Goal: Information Seeking & Learning: Learn about a topic

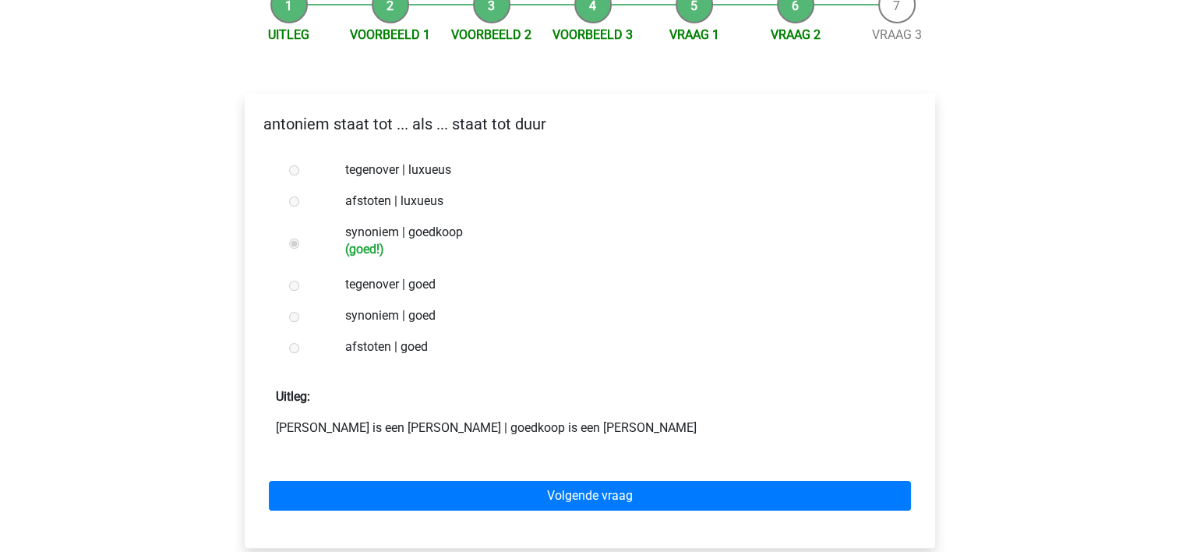
scroll to position [210, 0]
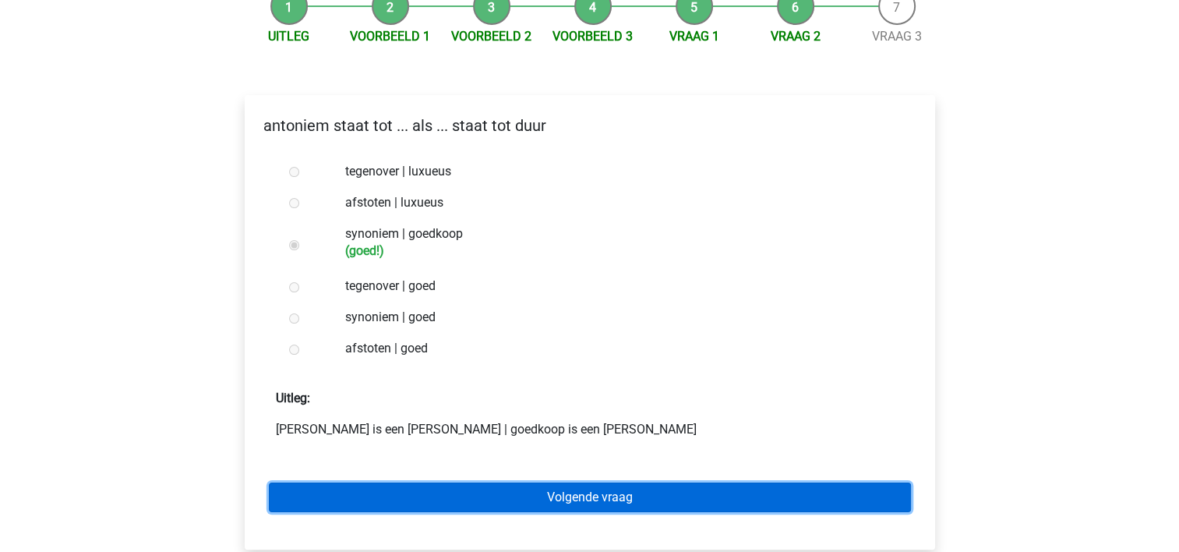
click at [587, 482] on link "Volgende vraag" at bounding box center [590, 497] width 642 height 30
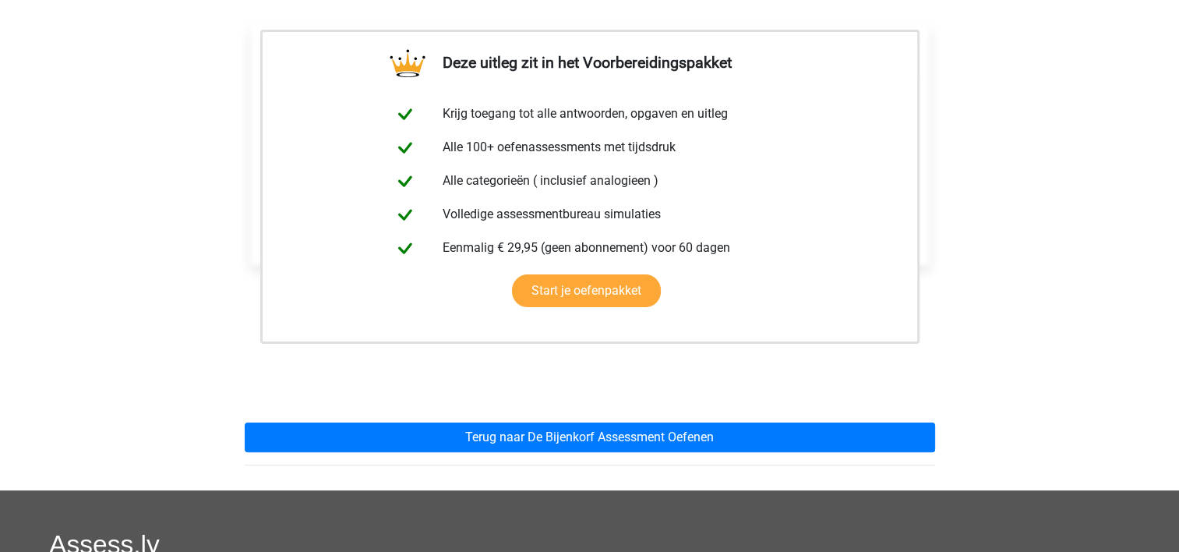
scroll to position [292, 0]
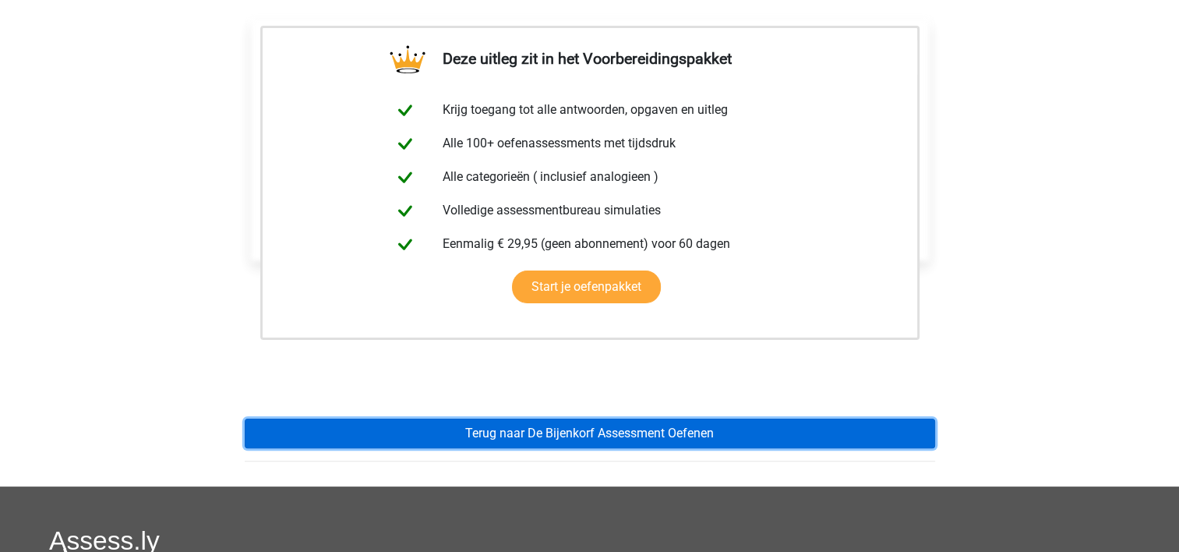
click at [558, 419] on link "Terug naar De Bijenkorf Assessment Oefenen" at bounding box center [590, 434] width 691 height 30
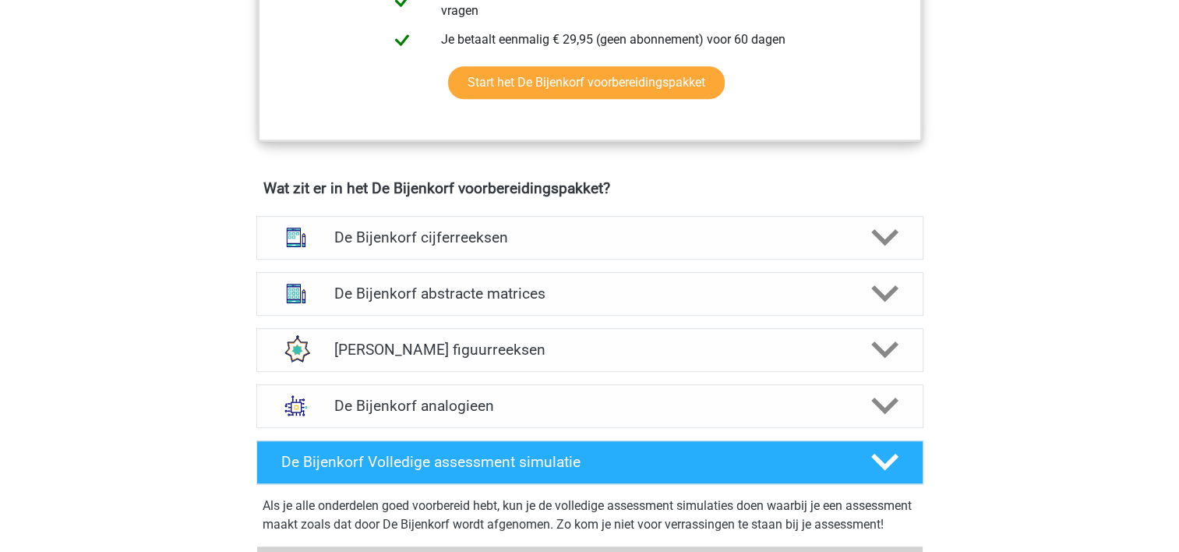
scroll to position [999, 0]
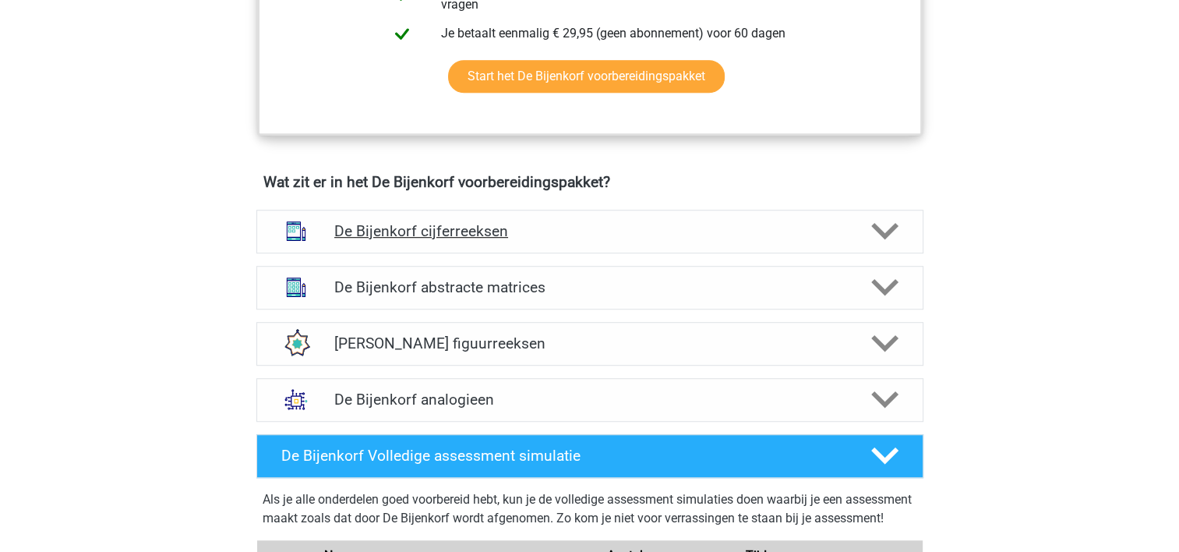
click at [497, 235] on h4 "De Bijenkorf cijferreeksen" at bounding box center [589, 231] width 510 height 18
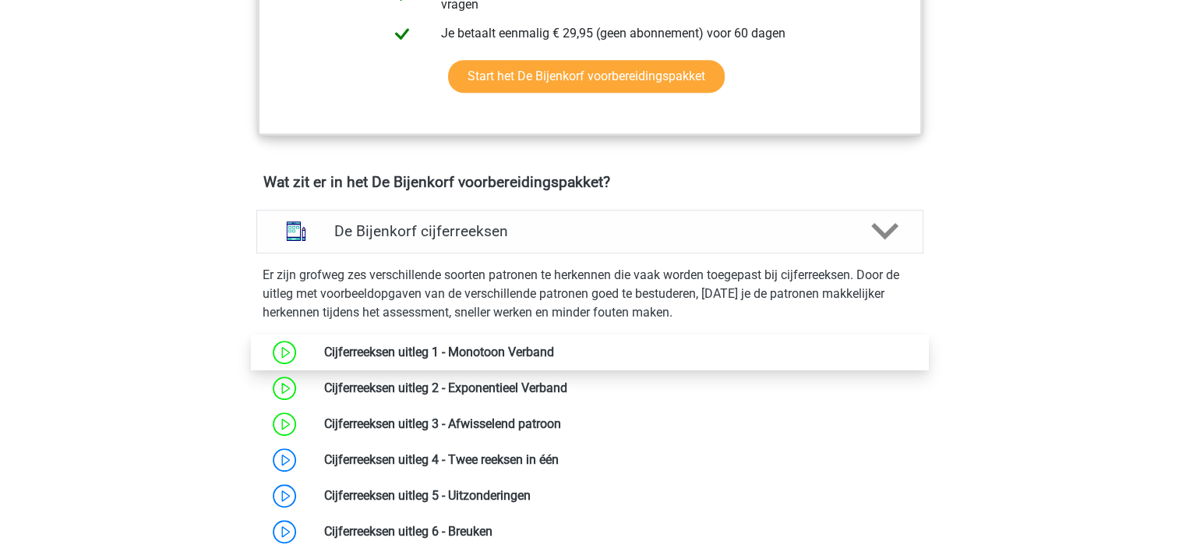
click at [554, 352] on link at bounding box center [554, 351] width 0 height 15
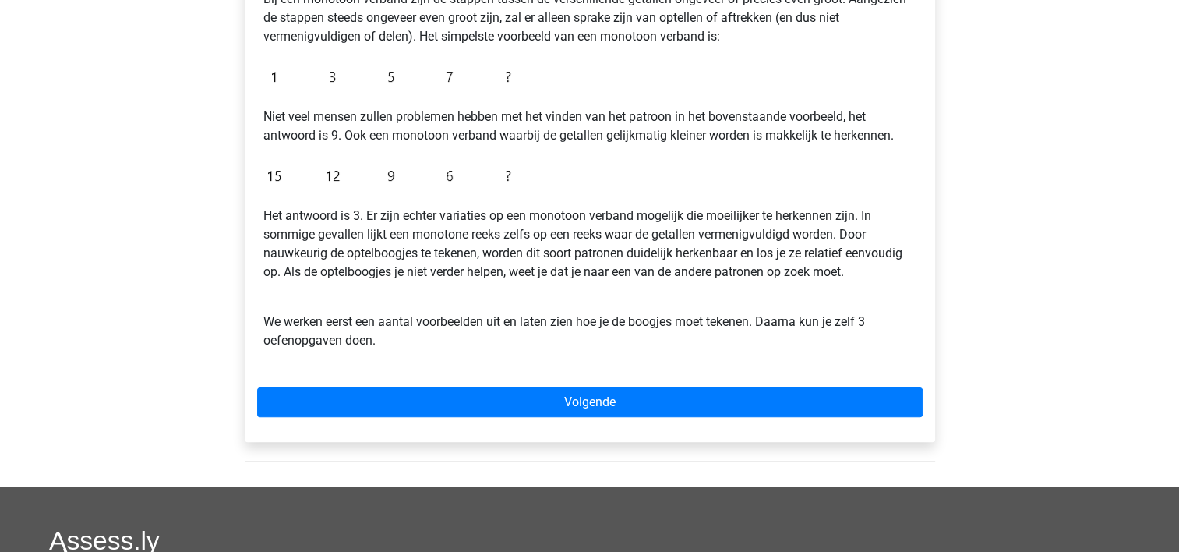
scroll to position [337, 0]
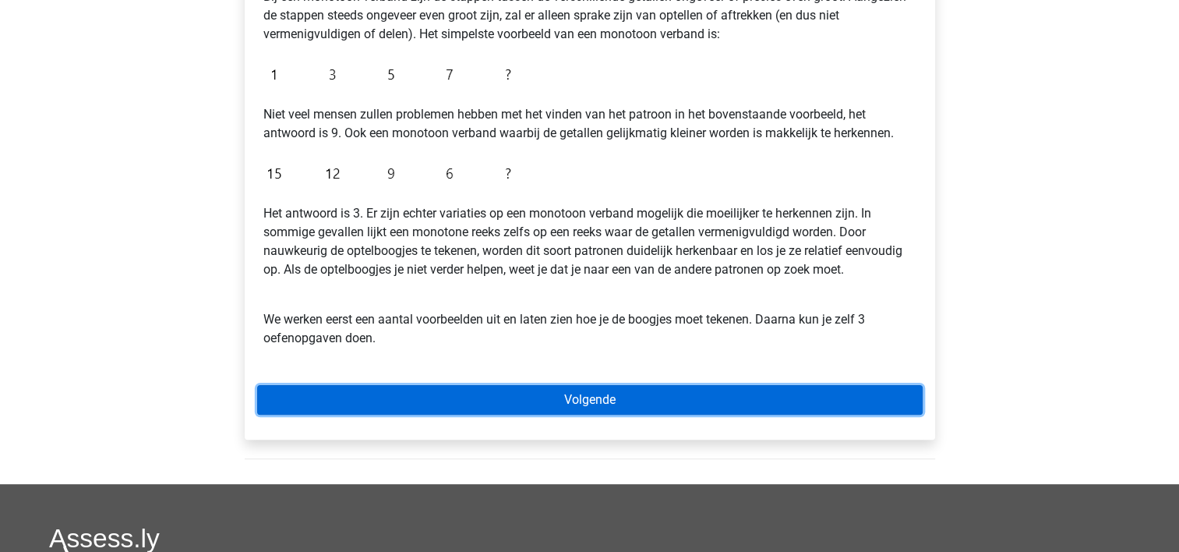
click at [615, 405] on link "Volgende" at bounding box center [590, 400] width 666 height 30
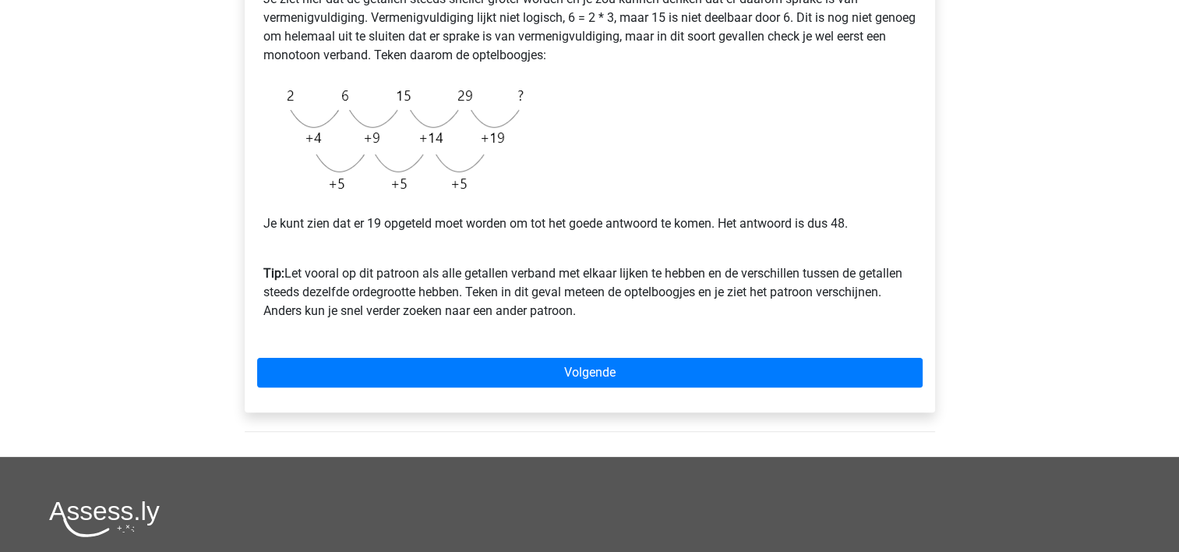
scroll to position [377, 0]
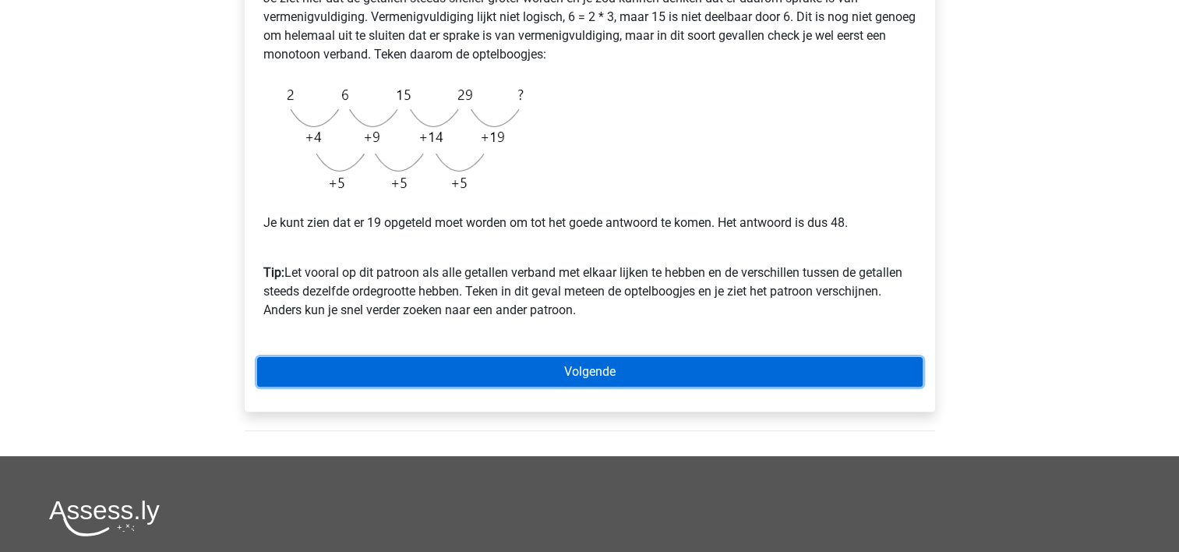
click at [611, 375] on link "Volgende" at bounding box center [590, 372] width 666 height 30
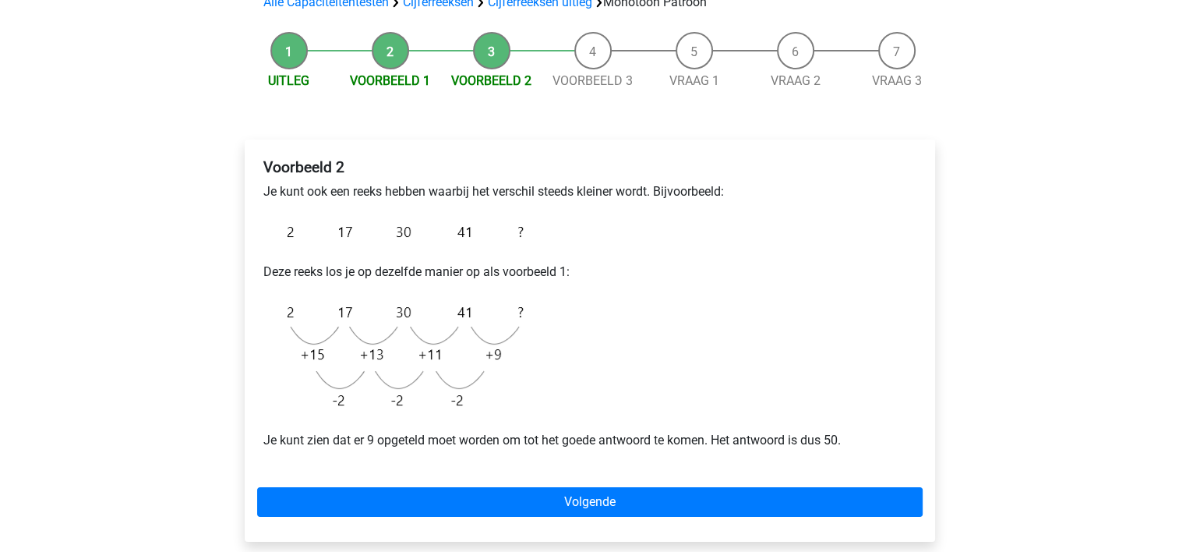
scroll to position [132, 0]
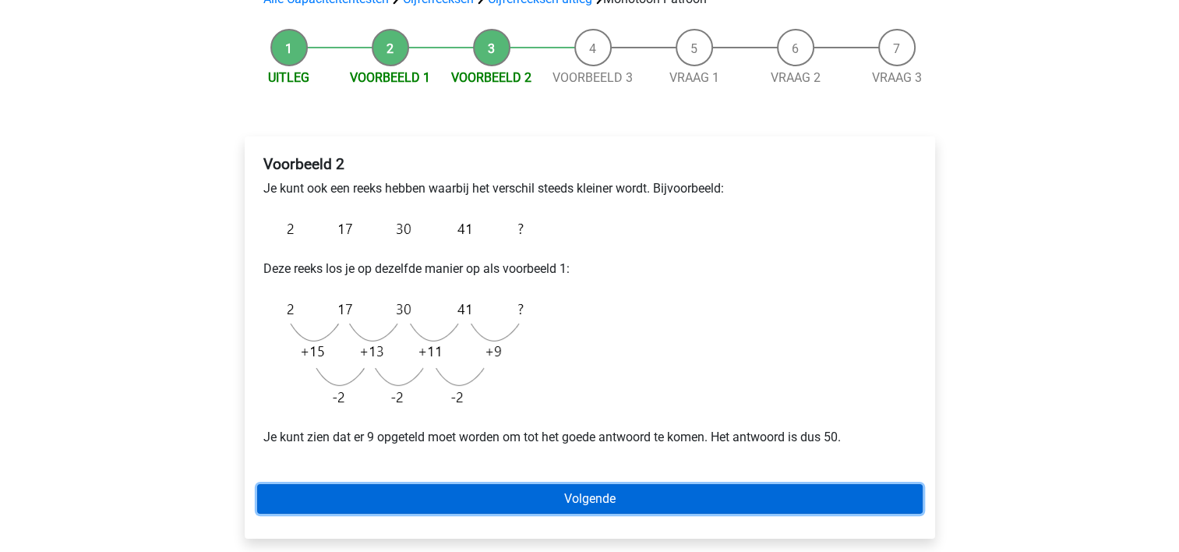
click at [444, 510] on link "Volgende" at bounding box center [590, 499] width 666 height 30
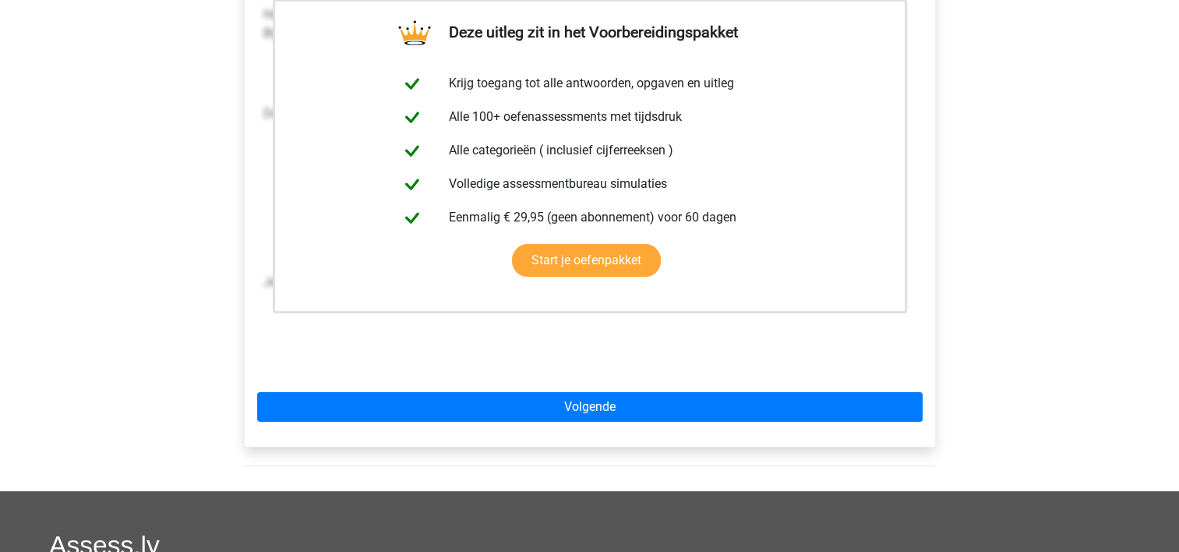
scroll to position [313, 0]
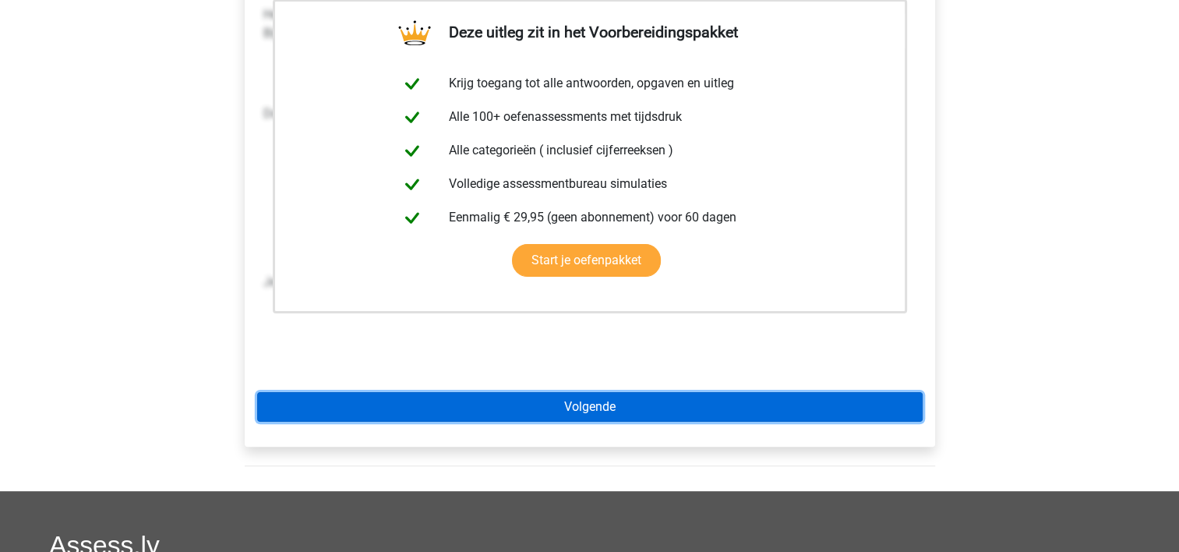
click at [580, 411] on link "Volgende" at bounding box center [590, 407] width 666 height 30
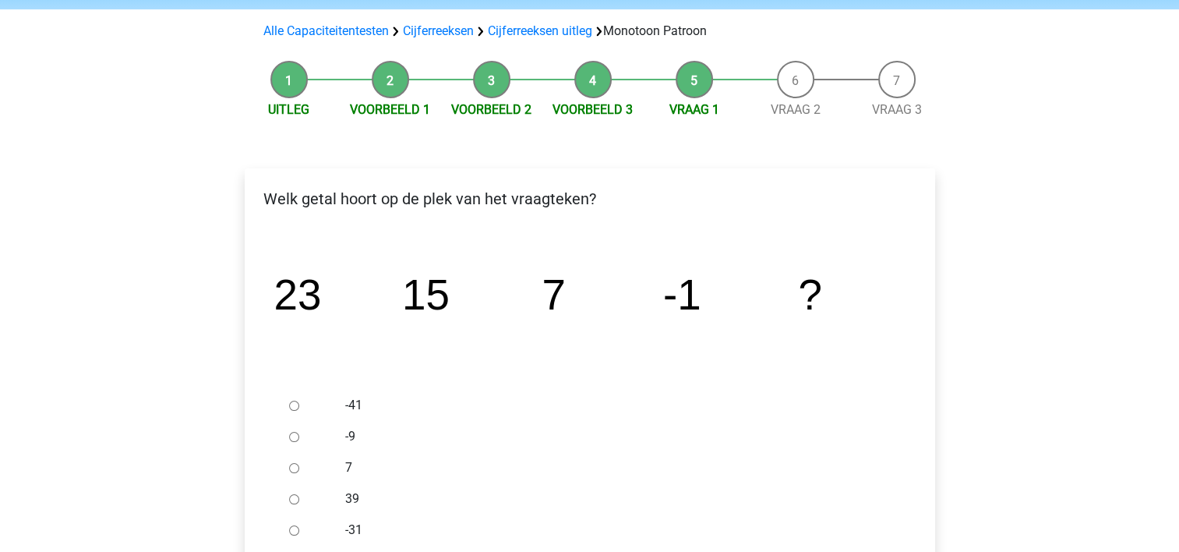
scroll to position [193, 0]
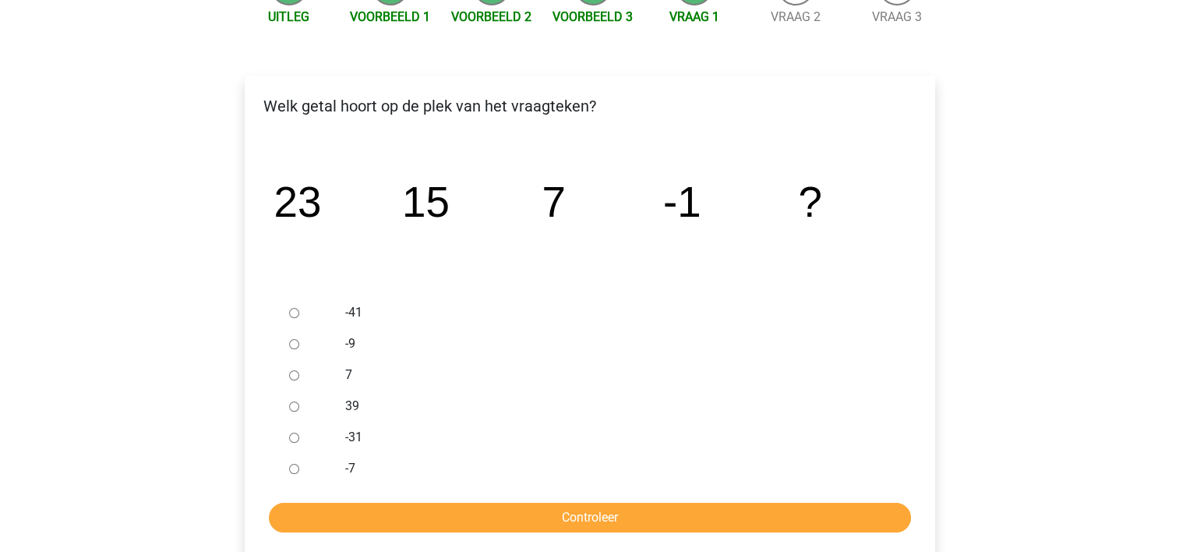
click at [294, 341] on input "-9" at bounding box center [294, 344] width 10 height 10
radio input "true"
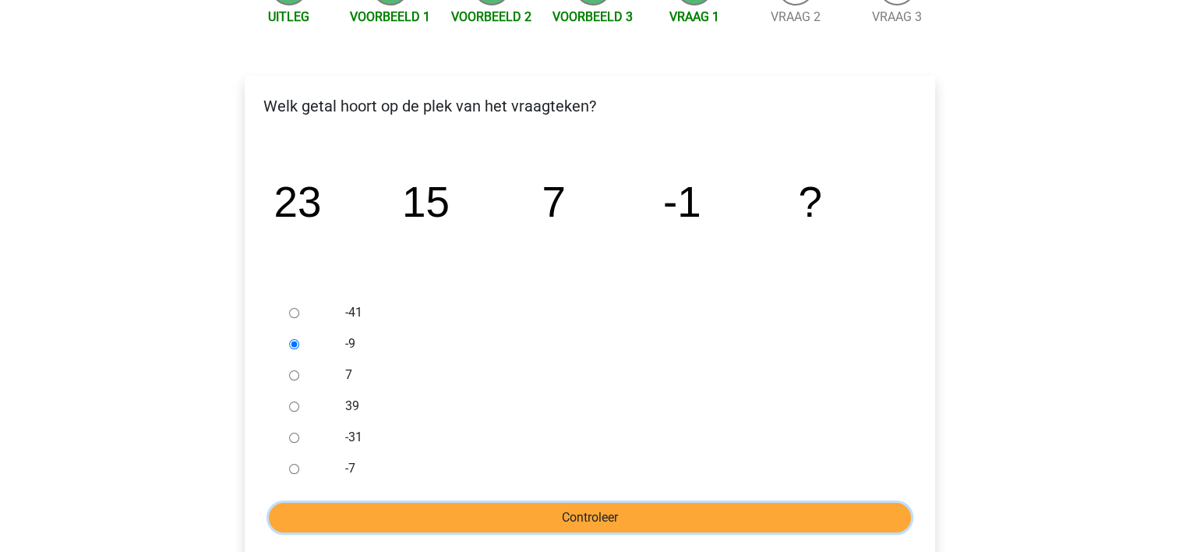
click at [588, 508] on input "Controleer" at bounding box center [590, 518] width 642 height 30
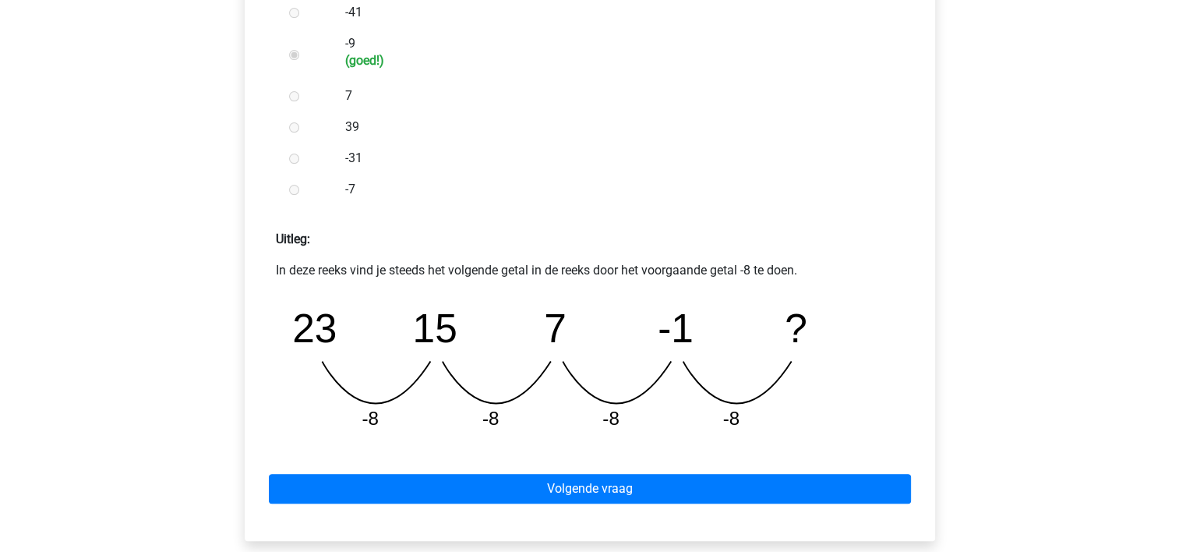
scroll to position [491, 0]
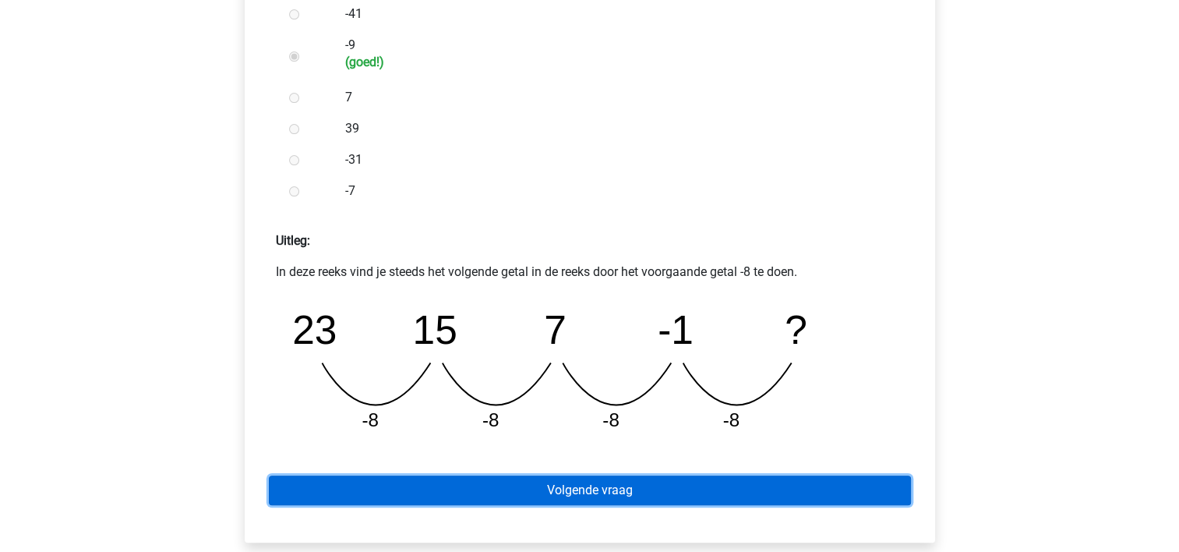
click at [563, 492] on link "Volgende vraag" at bounding box center [590, 490] width 642 height 30
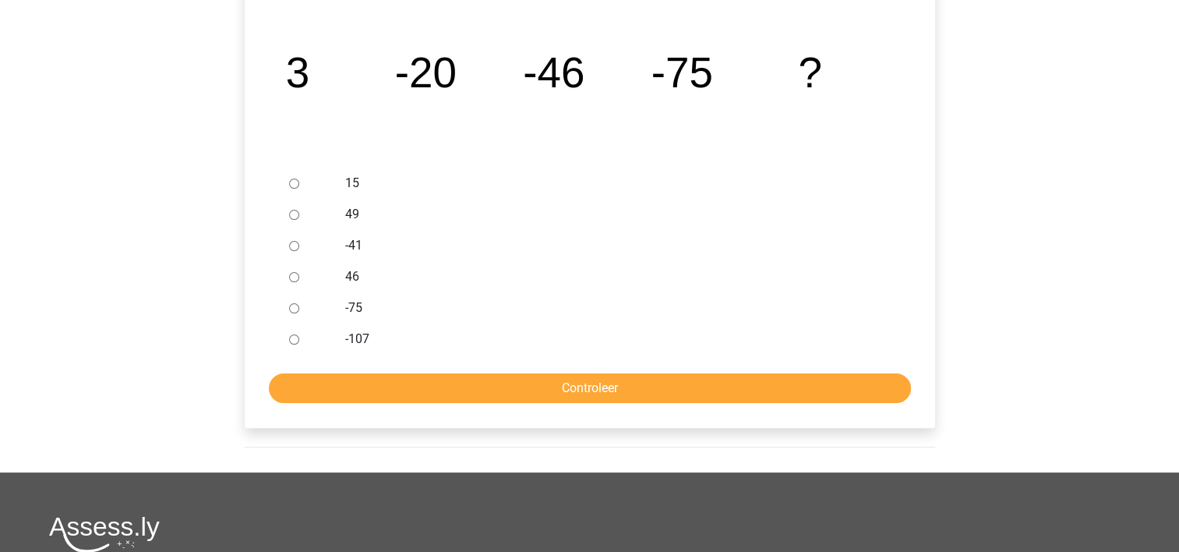
scroll to position [318, 0]
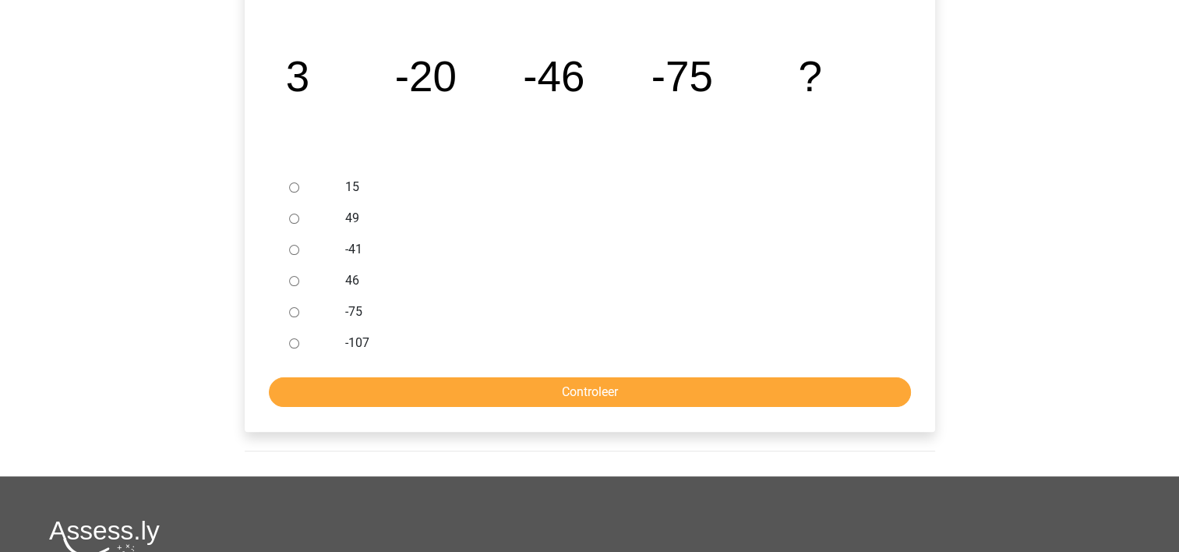
click at [299, 342] on div at bounding box center [308, 342] width 51 height 31
click at [290, 342] on input "-107" at bounding box center [294, 343] width 10 height 10
radio input "true"
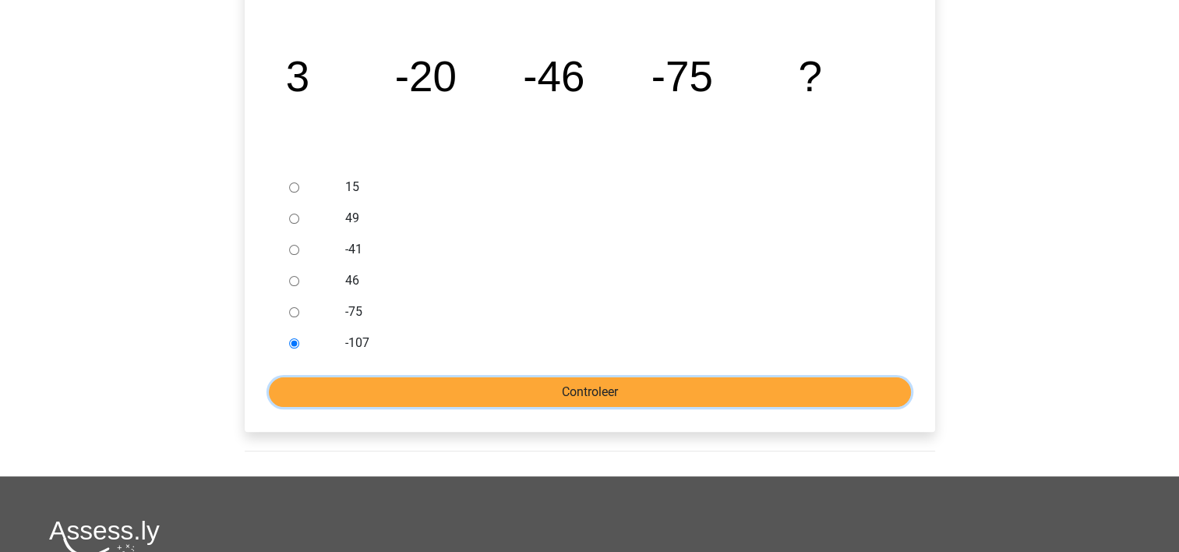
click at [629, 395] on input "Controleer" at bounding box center [590, 392] width 642 height 30
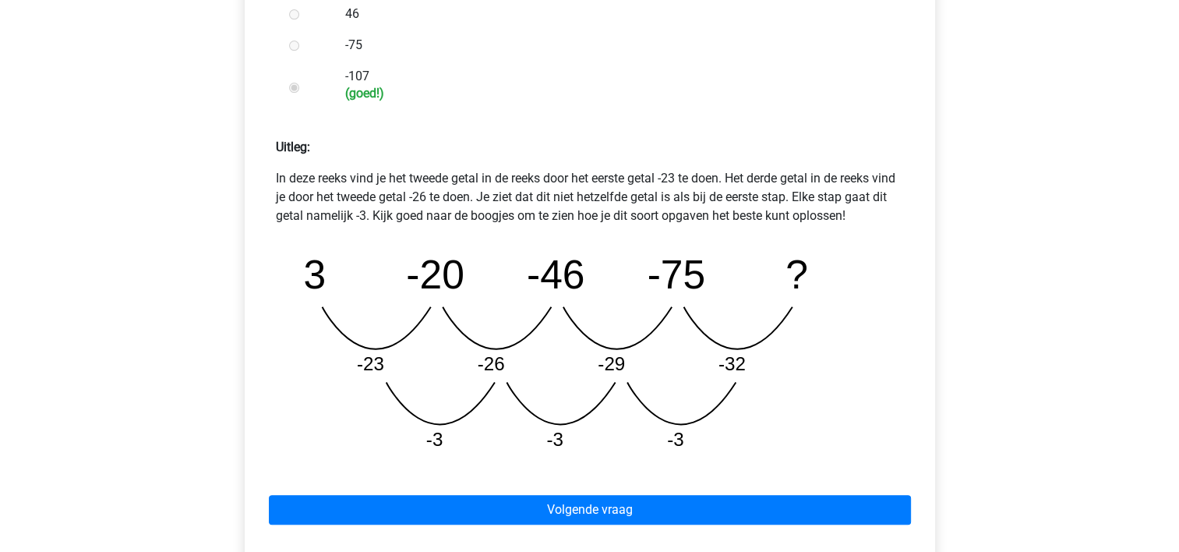
scroll to position [586, 0]
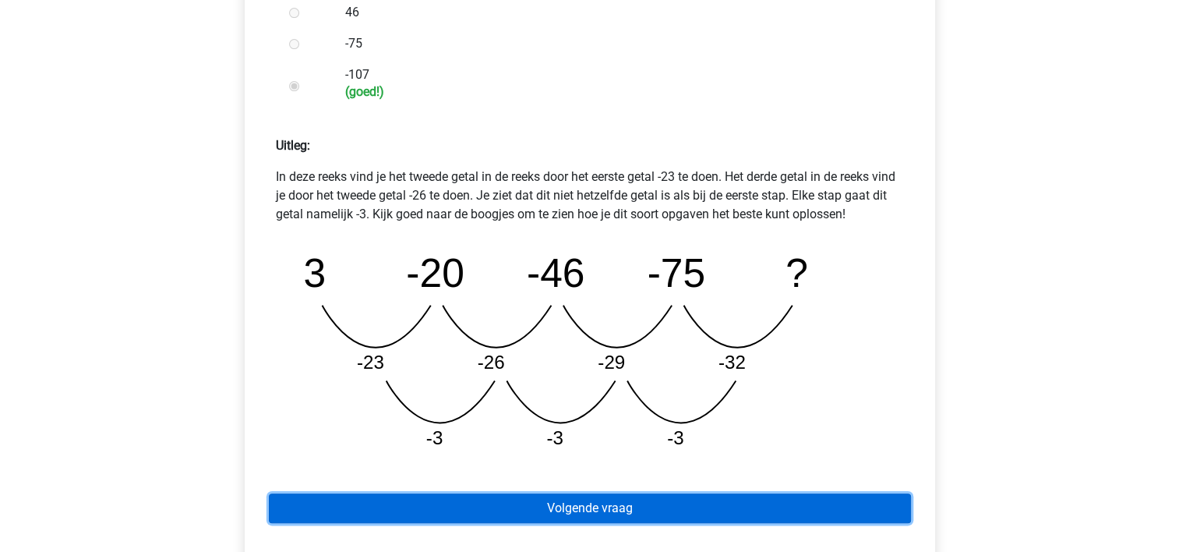
click at [703, 502] on link "Volgende vraag" at bounding box center [590, 508] width 642 height 30
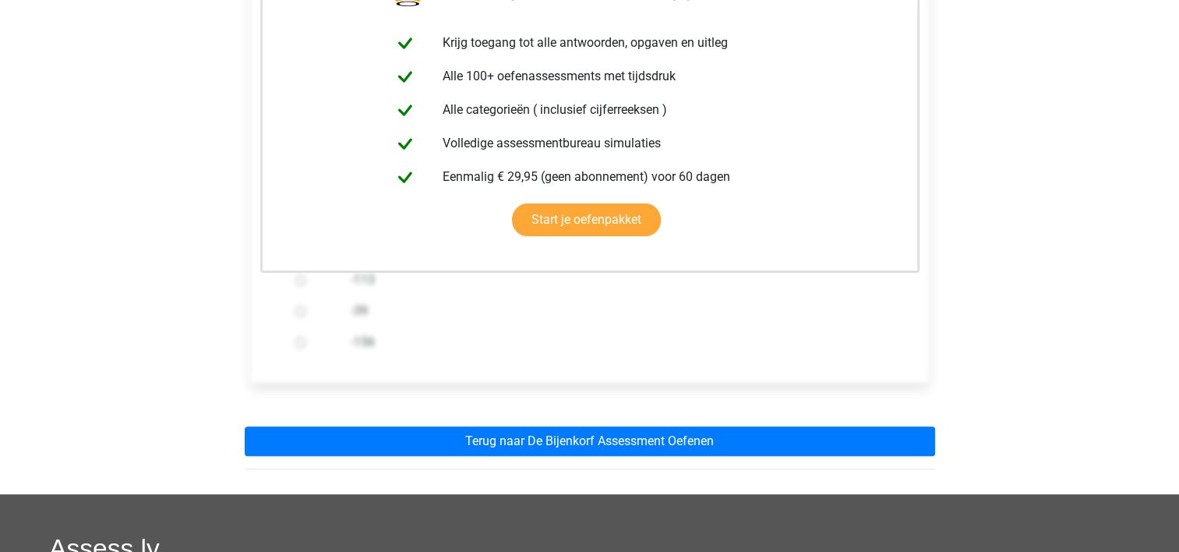
scroll to position [327, 0]
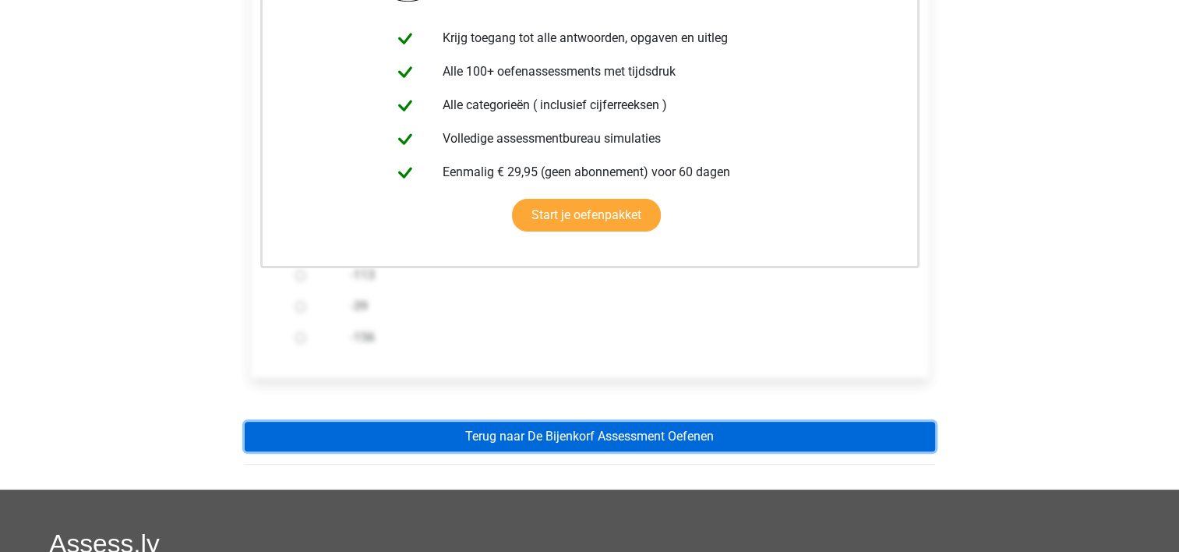
click at [645, 437] on link "Terug naar De Bijenkorf Assessment Oefenen" at bounding box center [590, 437] width 691 height 30
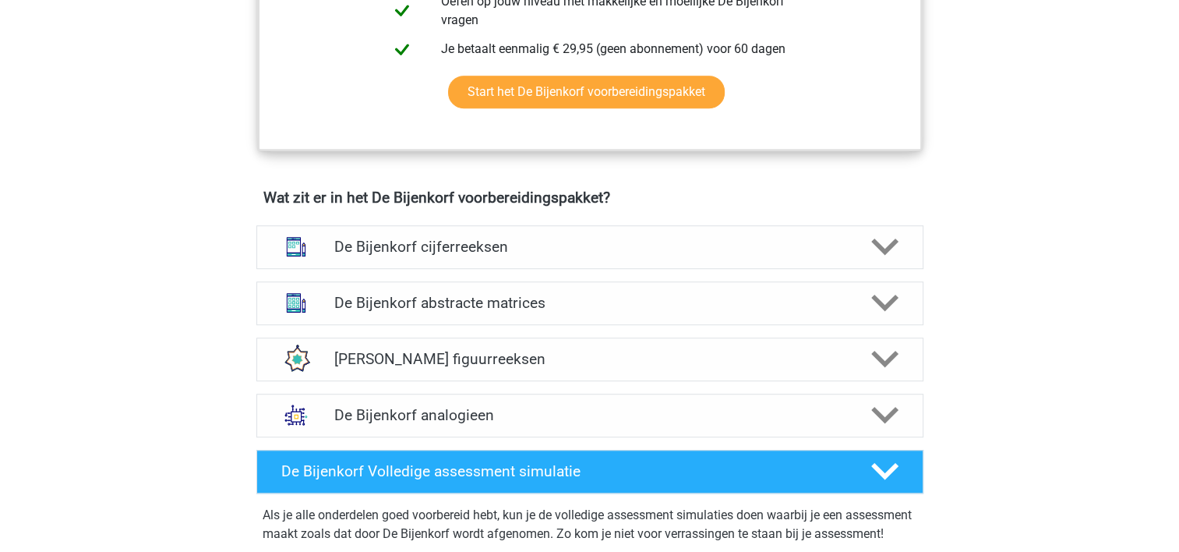
scroll to position [996, 0]
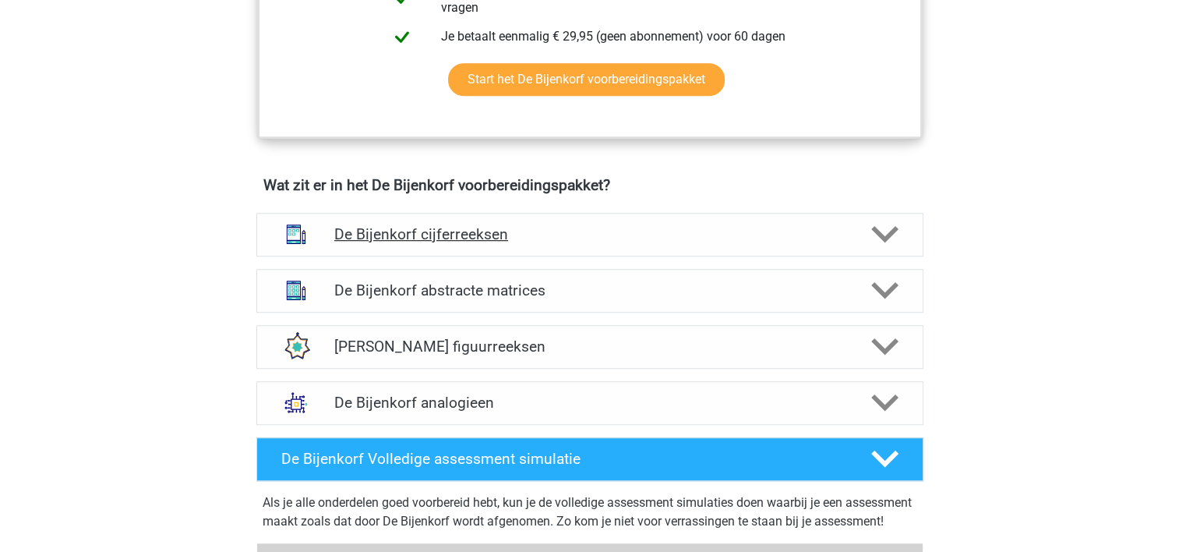
click at [624, 233] on h4 "De Bijenkorf cijferreeksen" at bounding box center [589, 234] width 510 height 18
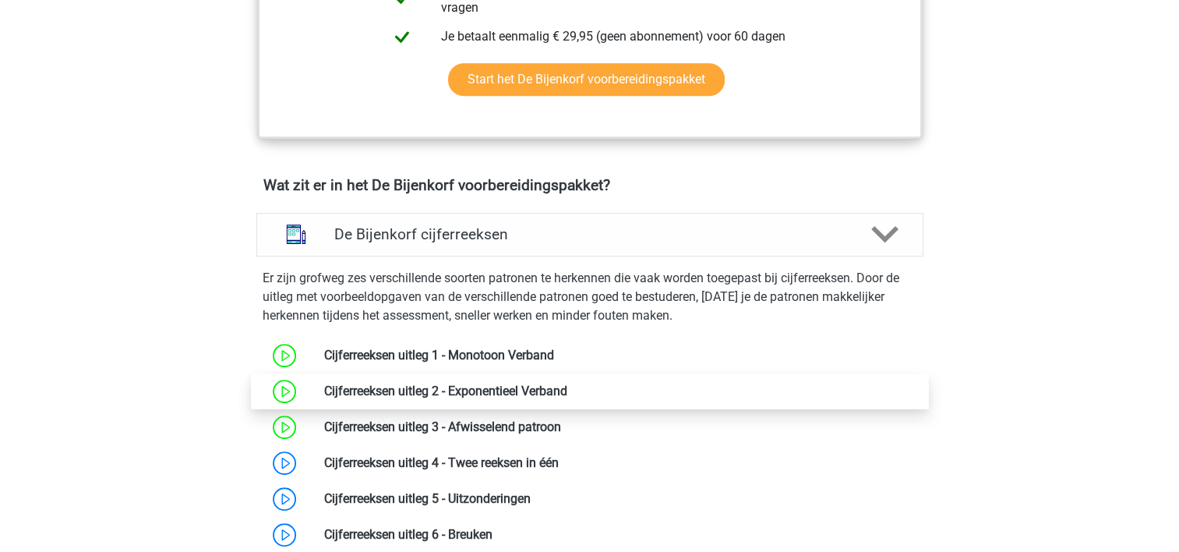
click at [567, 383] on link at bounding box center [567, 390] width 0 height 15
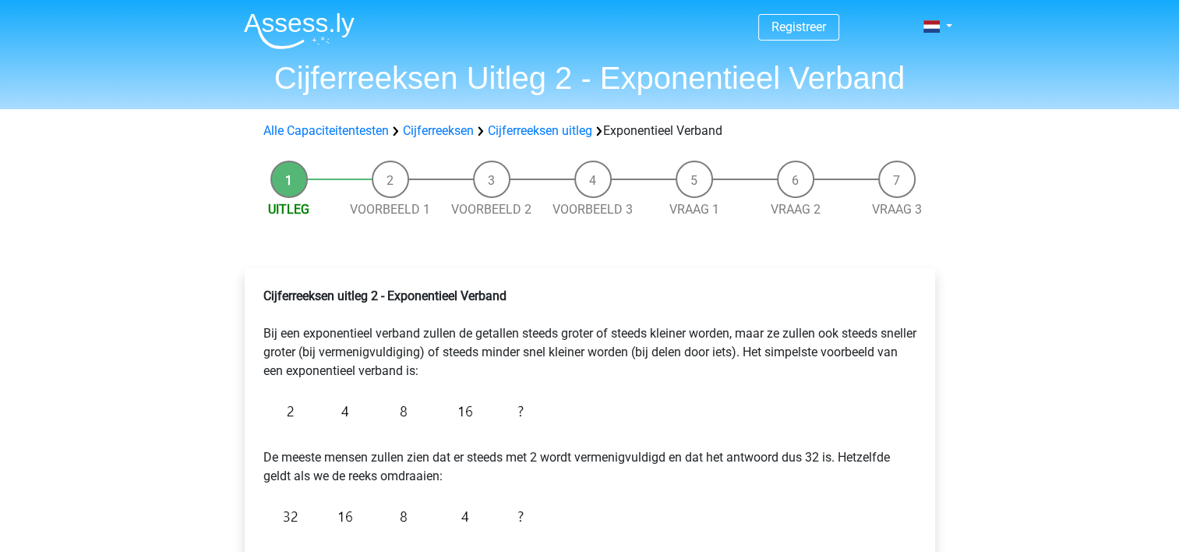
drag, startPoint x: 1187, startPoint y: 121, endPoint x: 1164, endPoint y: 133, distance: 26.5
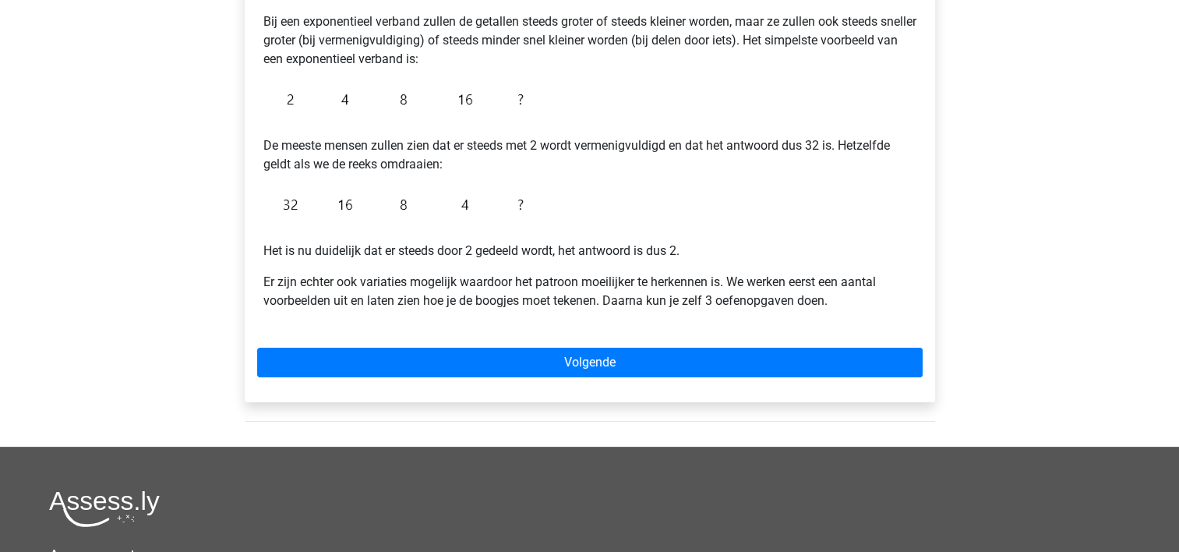
scroll to position [313, 0]
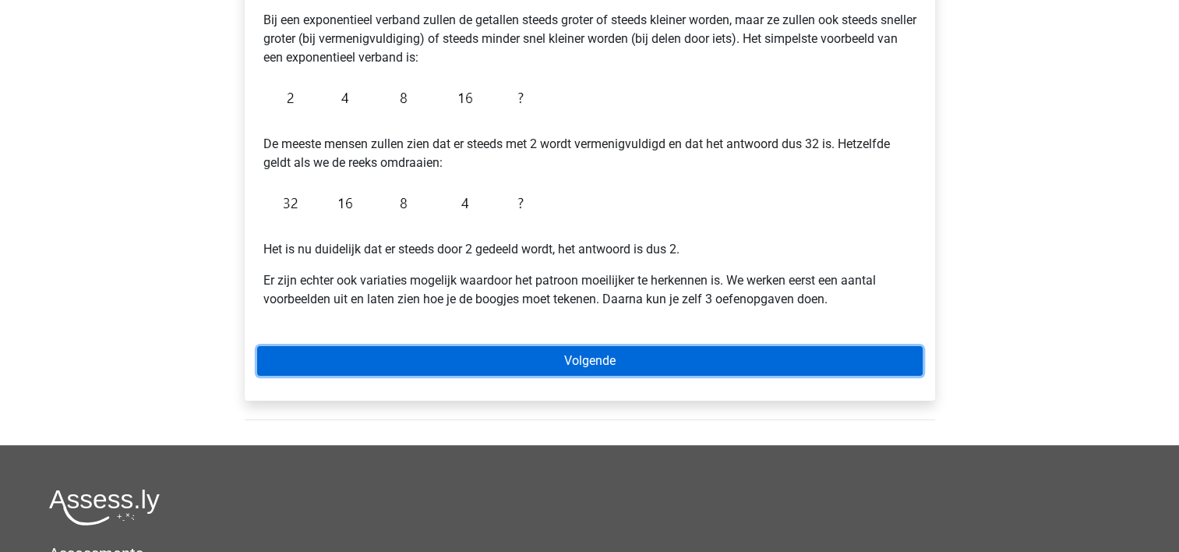
click at [598, 348] on link "Volgende" at bounding box center [590, 361] width 666 height 30
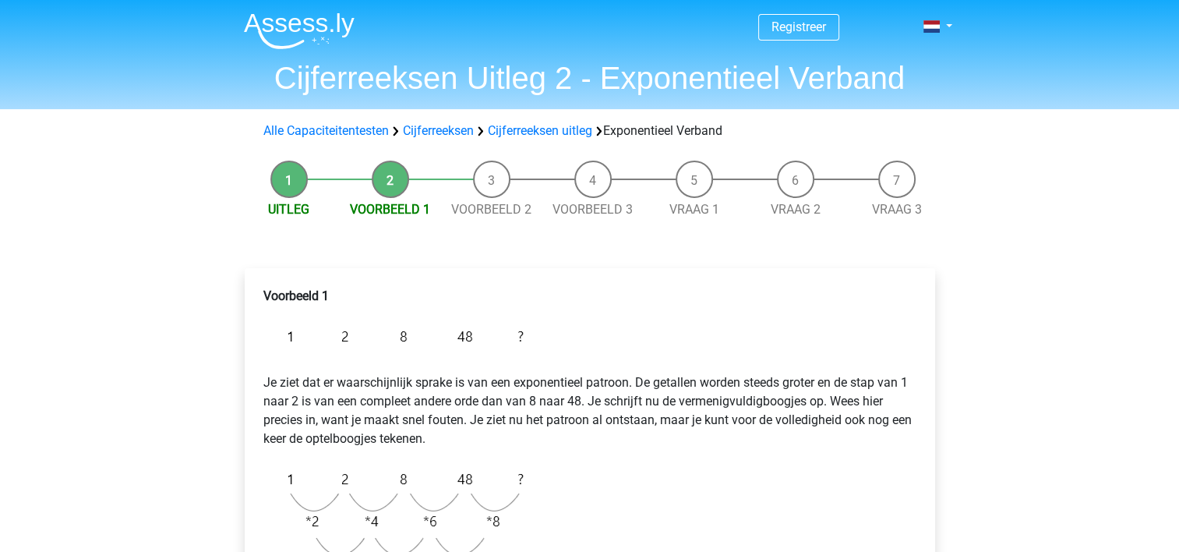
drag, startPoint x: 1187, startPoint y: 178, endPoint x: 1165, endPoint y: 156, distance: 30.9
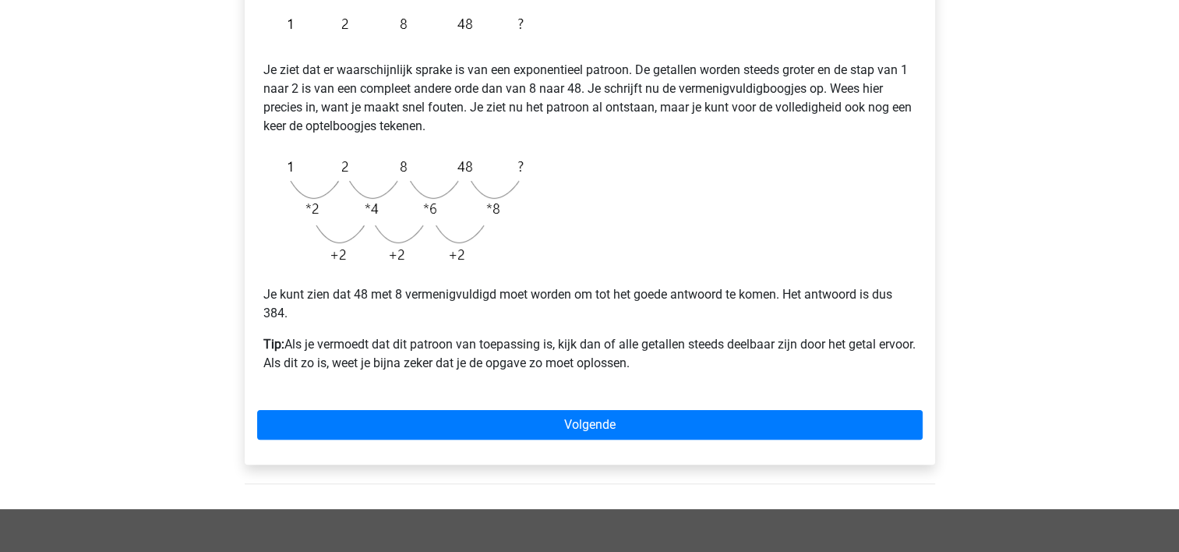
scroll to position [316, 0]
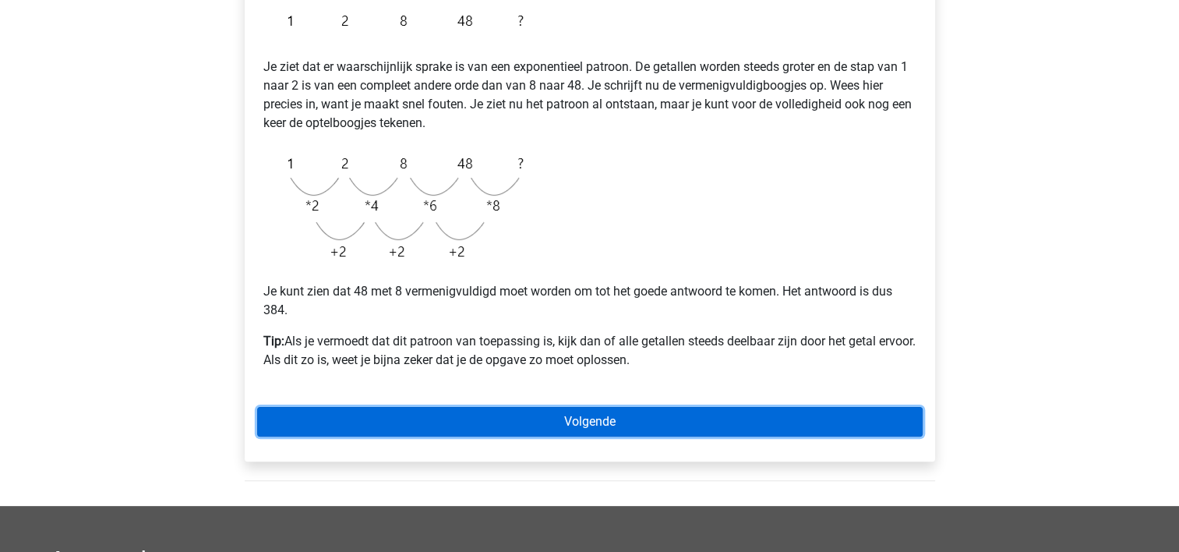
click at [618, 424] on link "Volgende" at bounding box center [590, 422] width 666 height 30
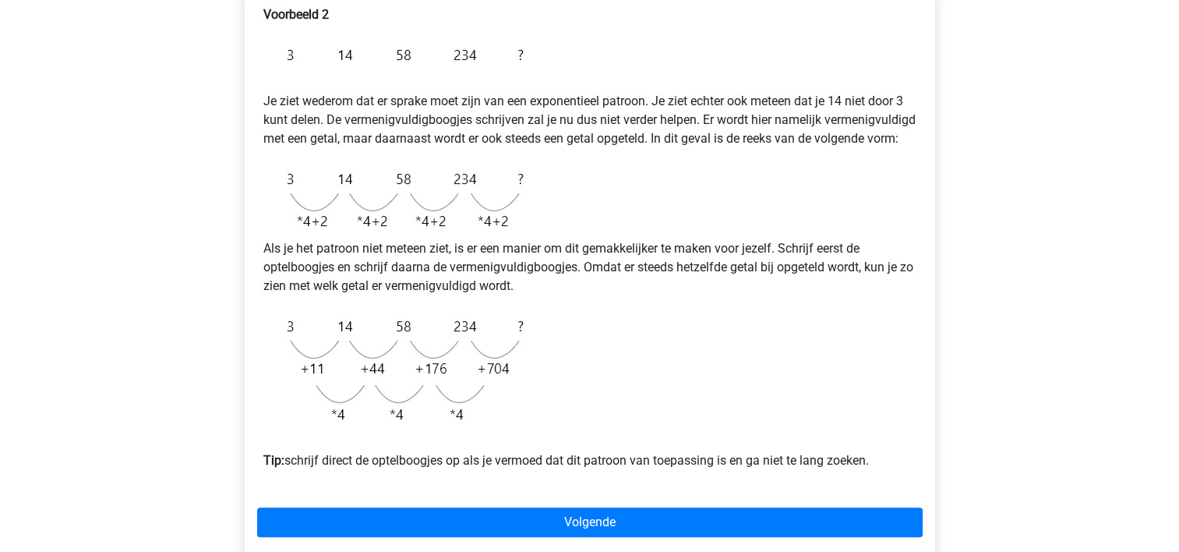
scroll to position [278, 0]
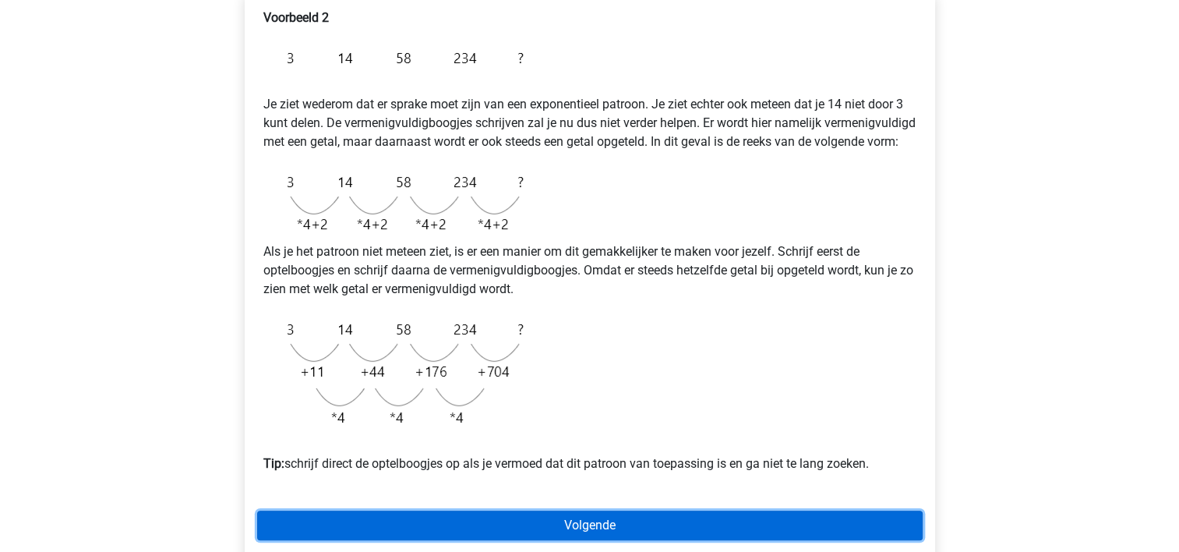
click at [595, 540] on link "Volgende" at bounding box center [590, 525] width 666 height 30
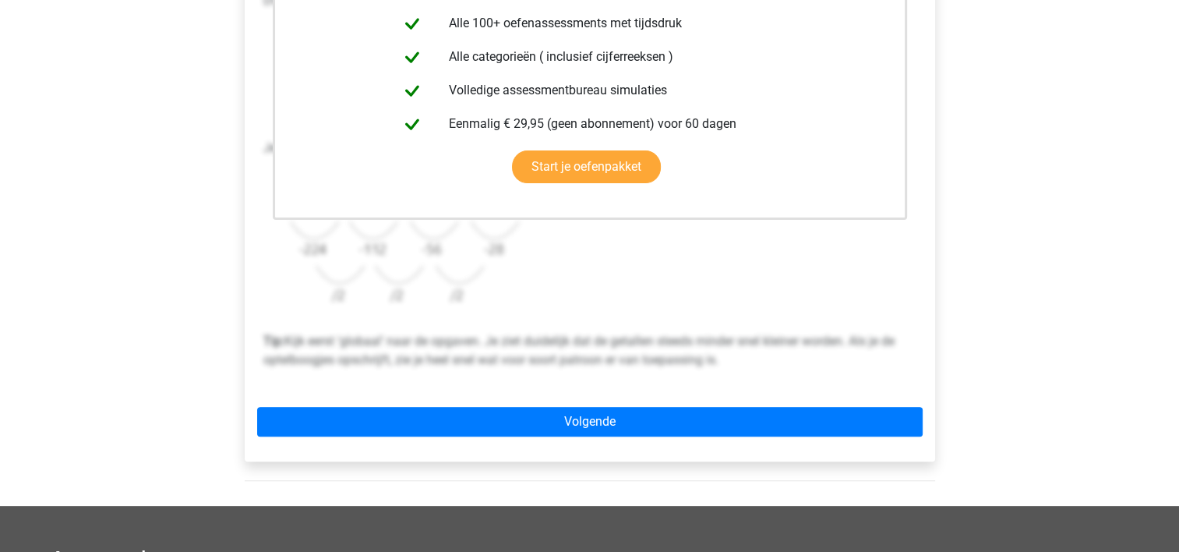
scroll to position [408, 0]
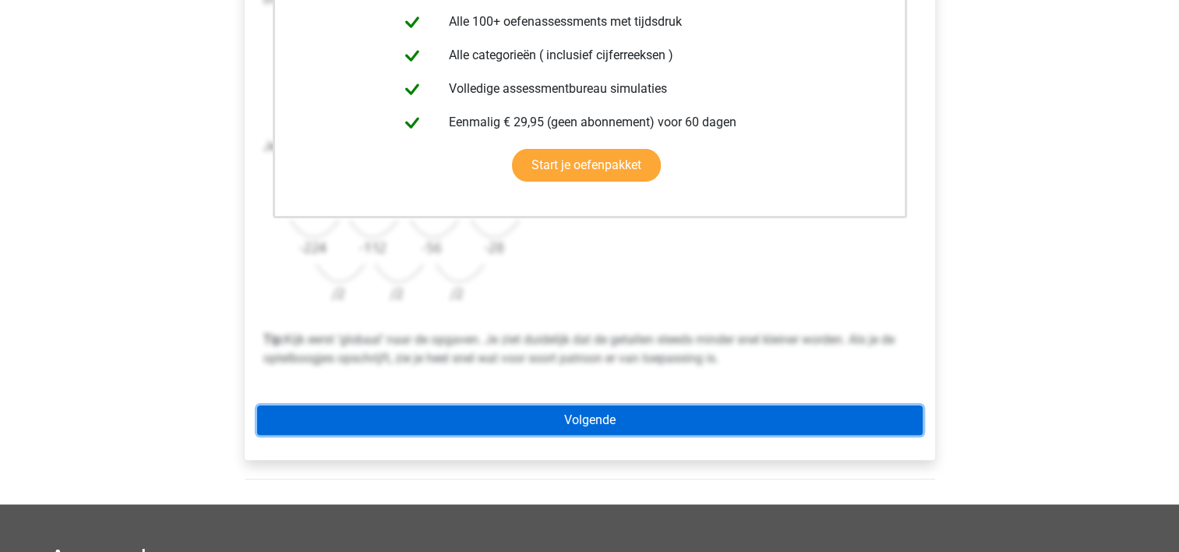
click at [593, 412] on link "Volgende" at bounding box center [590, 420] width 666 height 30
